Goal: Task Accomplishment & Management: Manage account settings

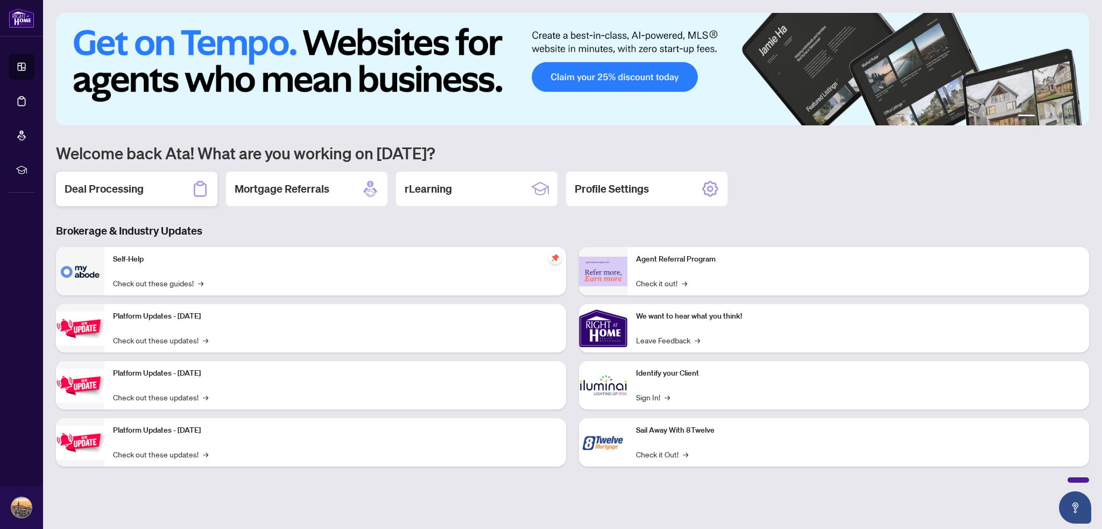
click at [114, 191] on h2 "Deal Processing" at bounding box center [104, 188] width 79 height 15
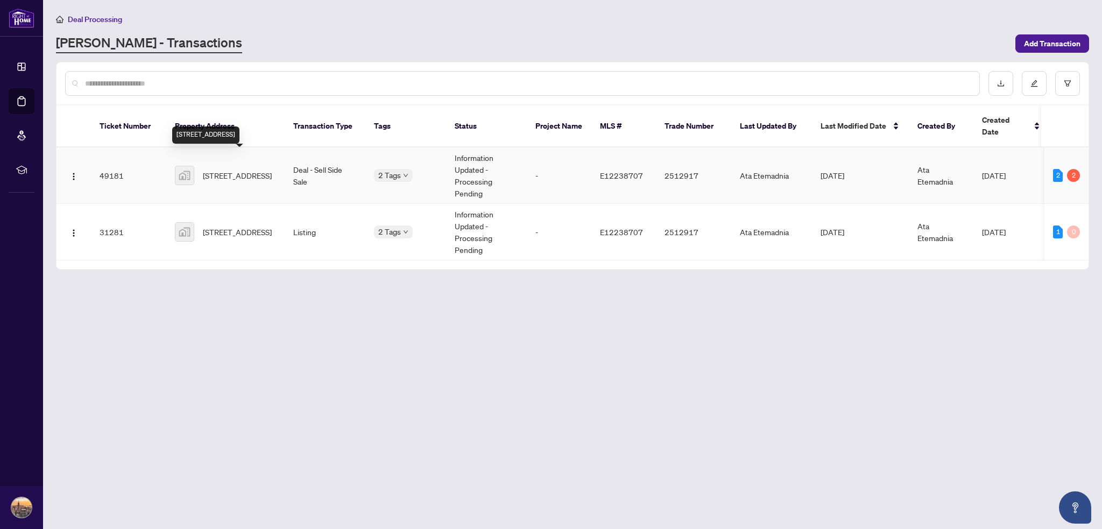
click at [228, 169] on span "[STREET_ADDRESS]" at bounding box center [237, 175] width 69 height 12
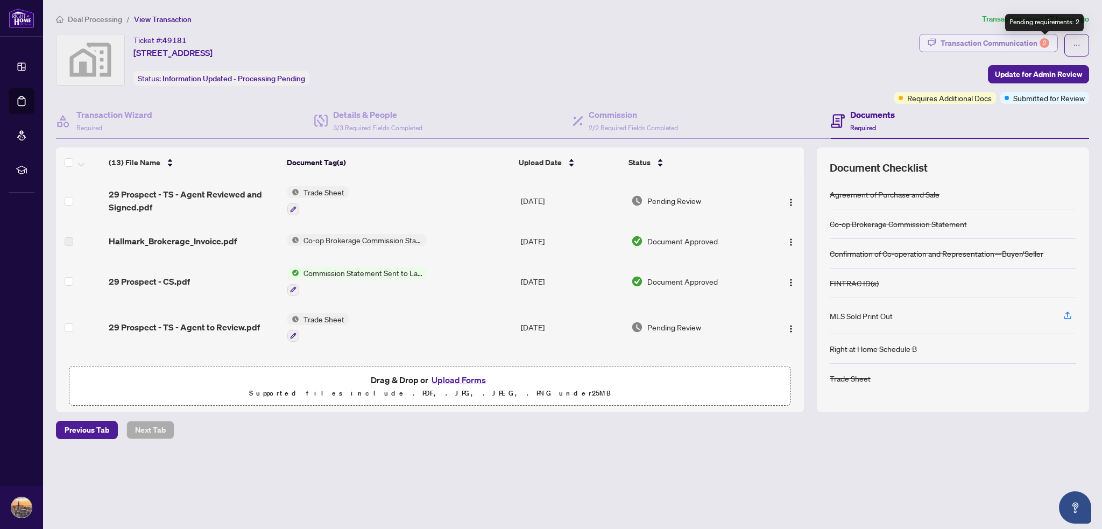
click at [1039, 40] on div "Transaction Communication 2" at bounding box center [995, 42] width 109 height 17
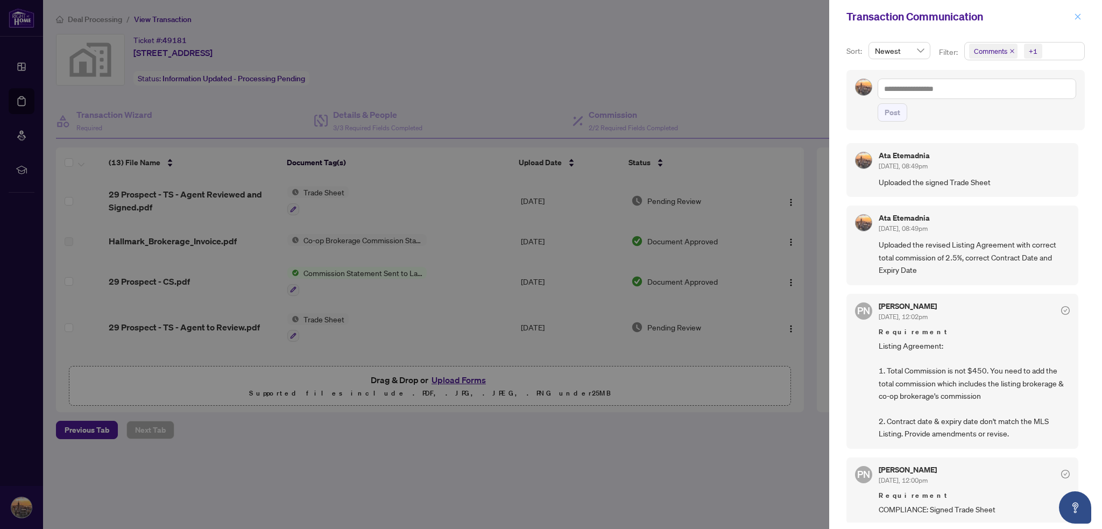
click at [1078, 15] on icon "close" at bounding box center [1078, 17] width 8 height 8
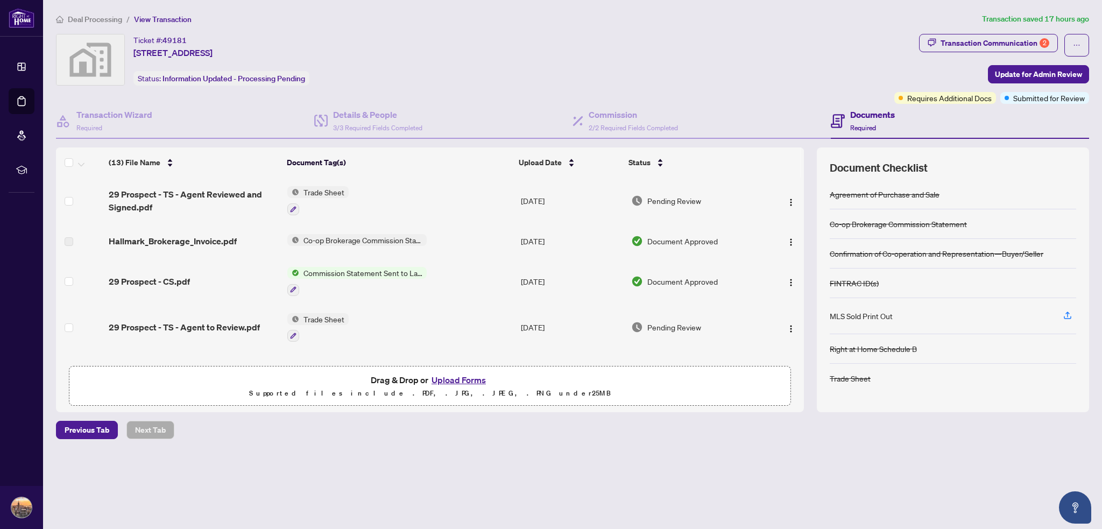
click at [941, 104] on div "Documents Required" at bounding box center [960, 121] width 258 height 35
